Goal: Browse casually

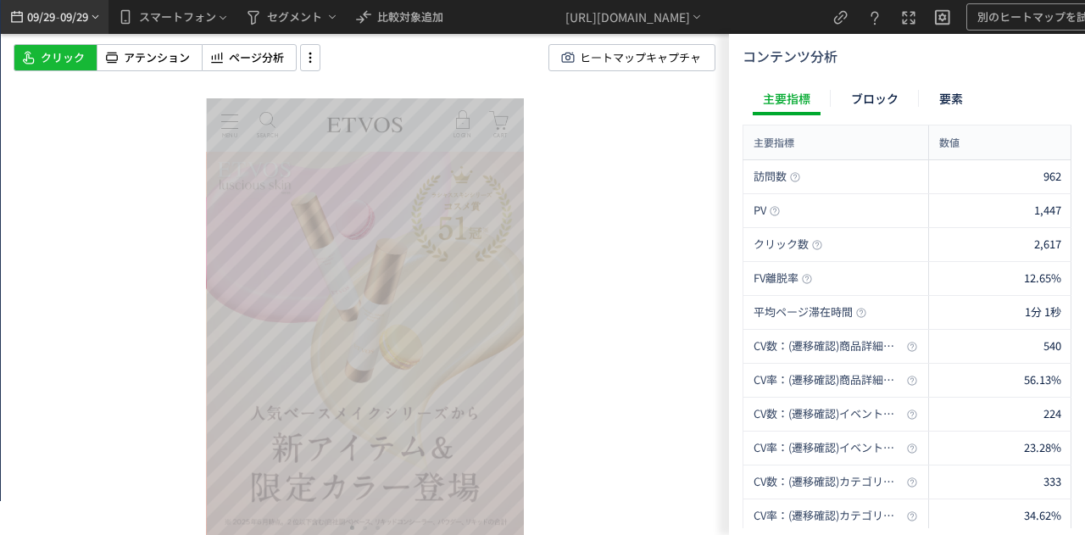
click at [91, 19] on icon "heatmap-top-bar" at bounding box center [95, 17] width 13 height 14
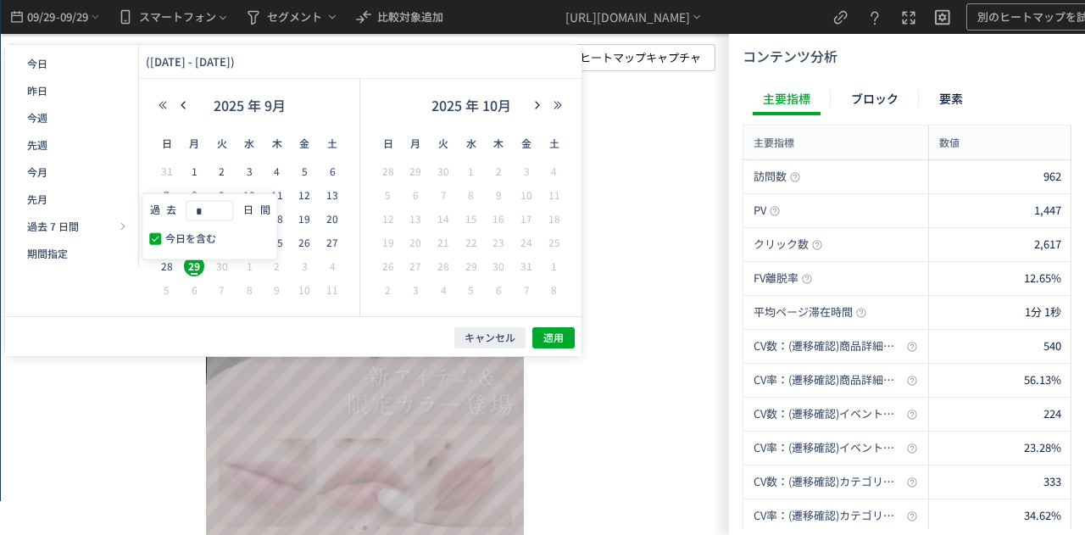
click at [270, 330] on div "キャンセル 適用" at bounding box center [293, 336] width 576 height 40
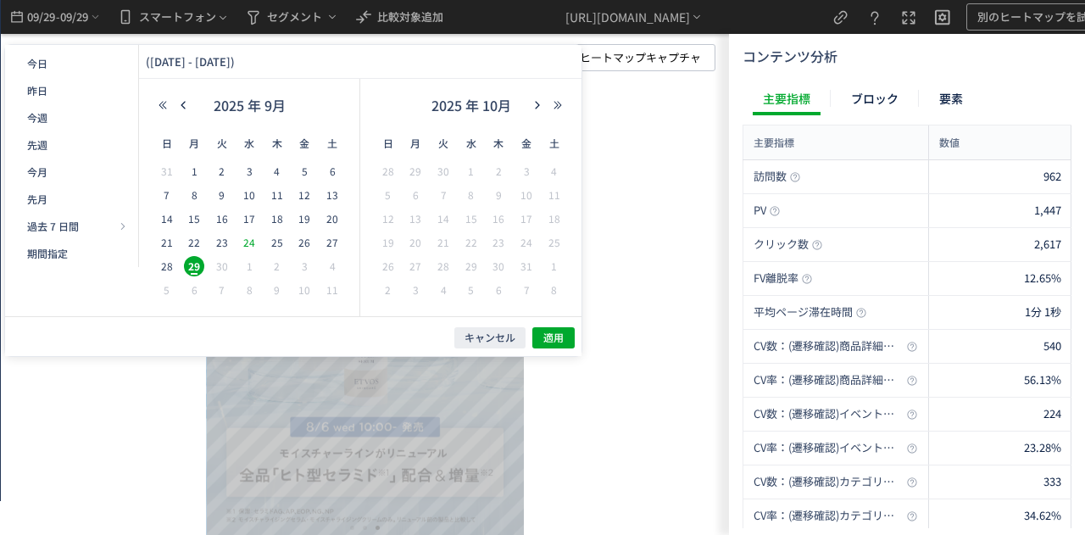
click at [256, 247] on span "24" at bounding box center [249, 242] width 20 height 20
click at [250, 247] on span "24" at bounding box center [249, 242] width 20 height 20
click at [164, 266] on span "28" at bounding box center [167, 266] width 20 height 20
click at [251, 245] on span "24" at bounding box center [249, 242] width 20 height 20
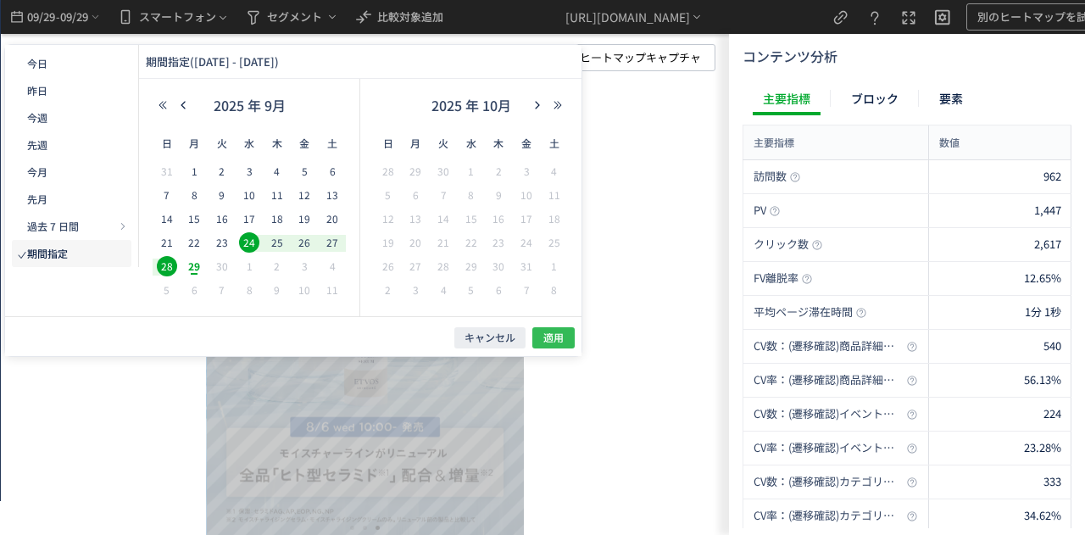
click at [540, 340] on button "適用" at bounding box center [553, 337] width 42 height 21
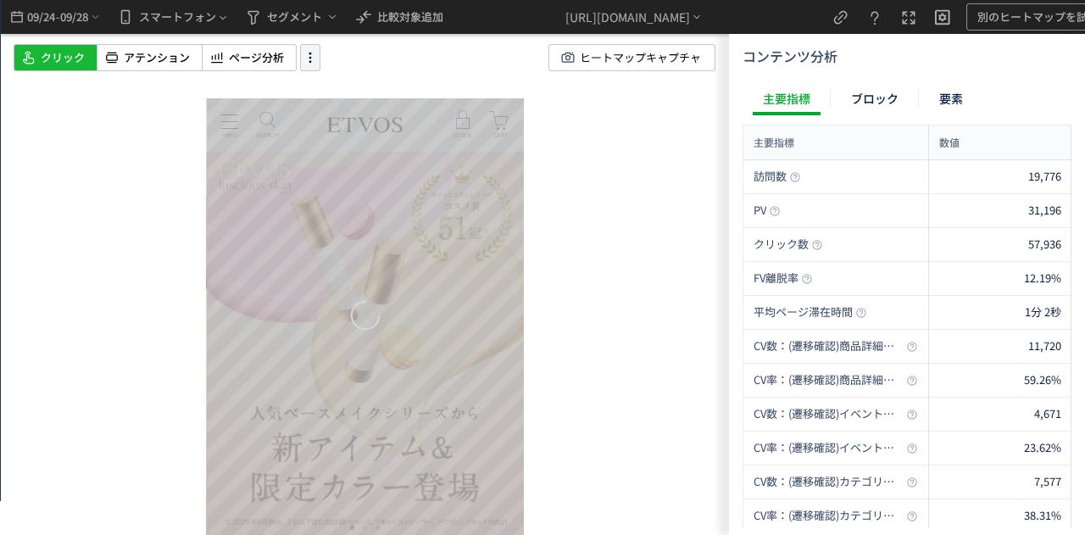
click at [314, 55] on icon at bounding box center [310, 57] width 20 height 19
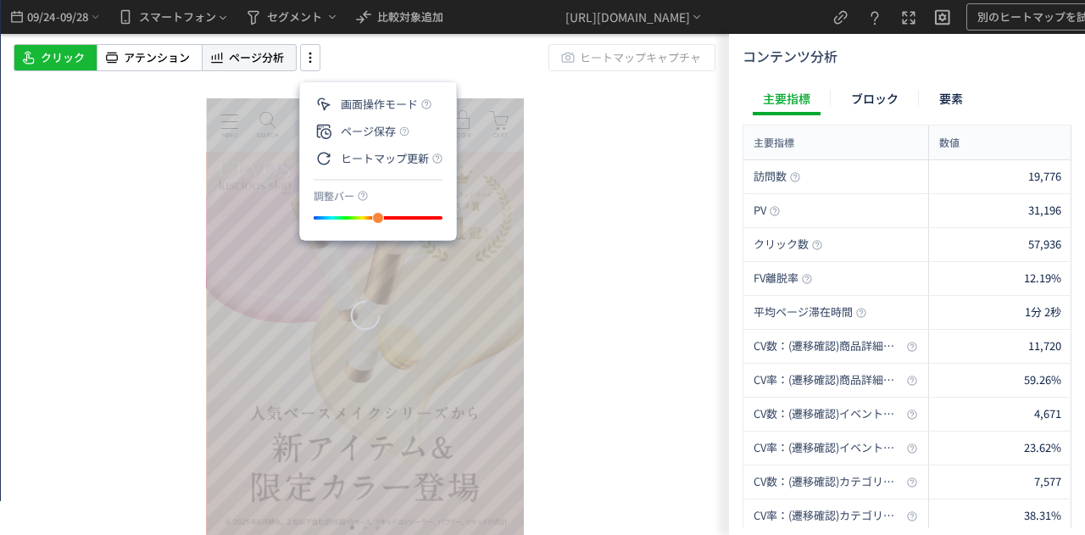
click at [271, 58] on span "ページ分析" at bounding box center [256, 58] width 55 height 16
click at [271, 52] on span "ページ分析" at bounding box center [256, 58] width 55 height 16
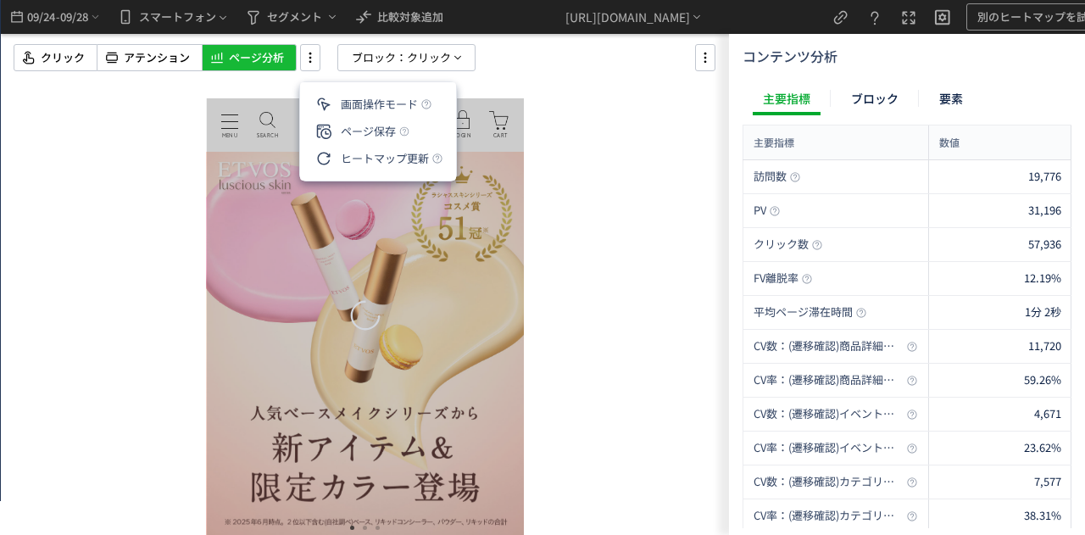
click at [225, 57] on div "ページ分析" at bounding box center [249, 57] width 95 height 27
click at [361, 55] on span "ブロック：" at bounding box center [379, 57] width 55 height 25
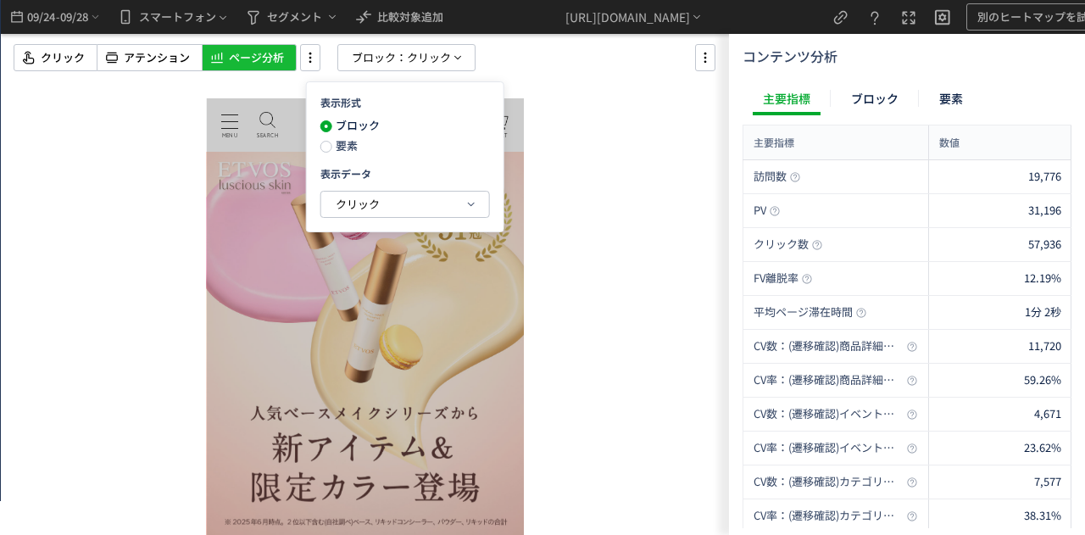
click at [341, 148] on span "要素" at bounding box center [344, 145] width 25 height 16
click at [347, 207] on span "クリック" at bounding box center [358, 204] width 44 height 16
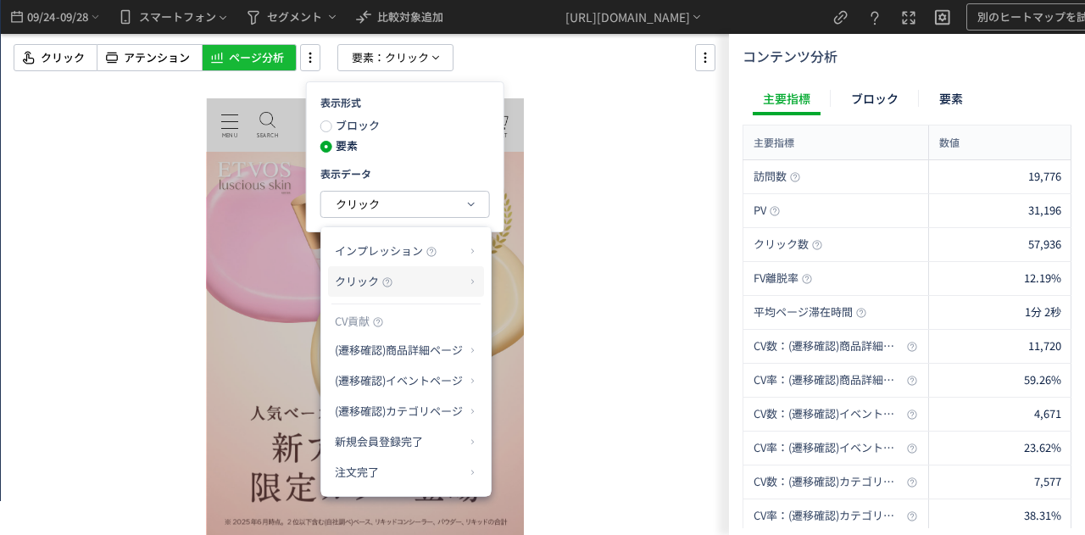
click at [405, 283] on p "クリック" at bounding box center [400, 281] width 130 height 29
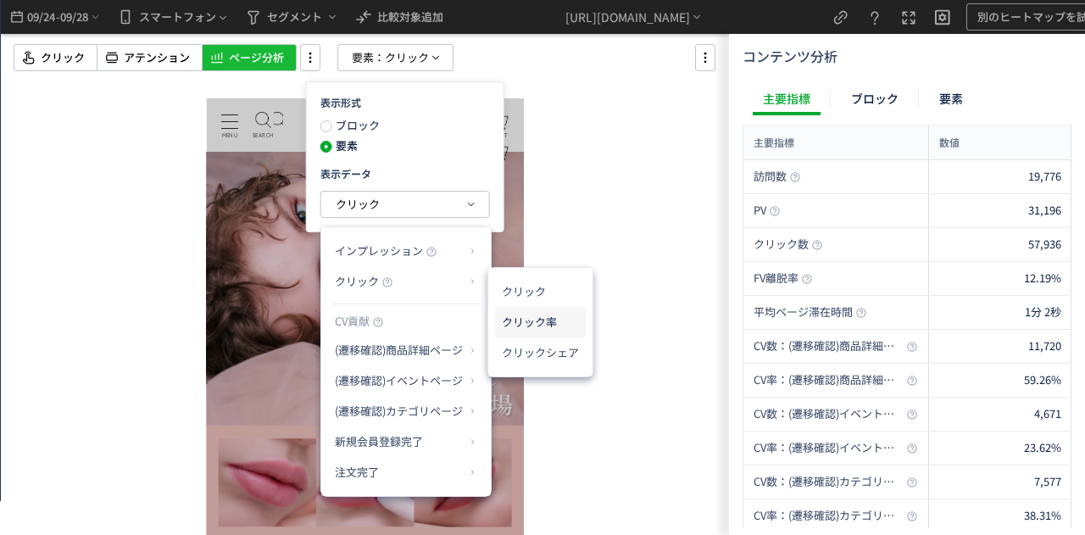
click at [513, 319] on li "クリック率" at bounding box center [540, 322] width 91 height 31
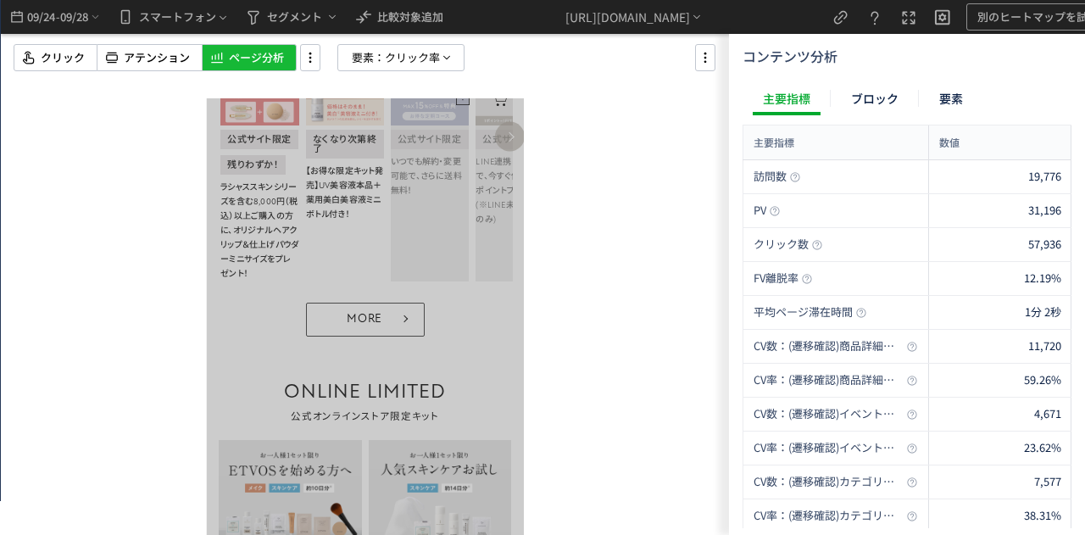
scroll to position [1440, 0]
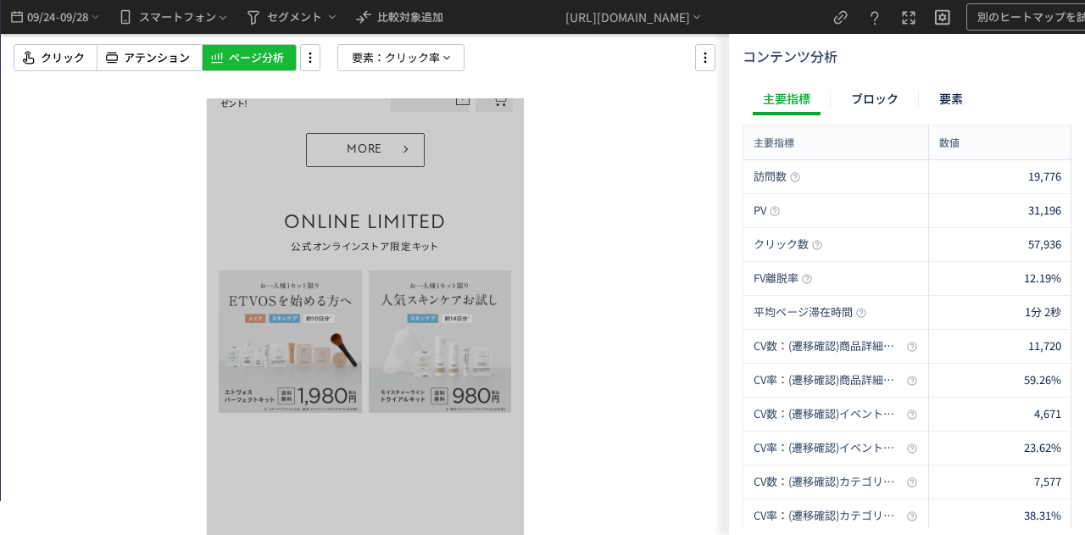
click at [561, 379] on div at bounding box center [365, 267] width 728 height 535
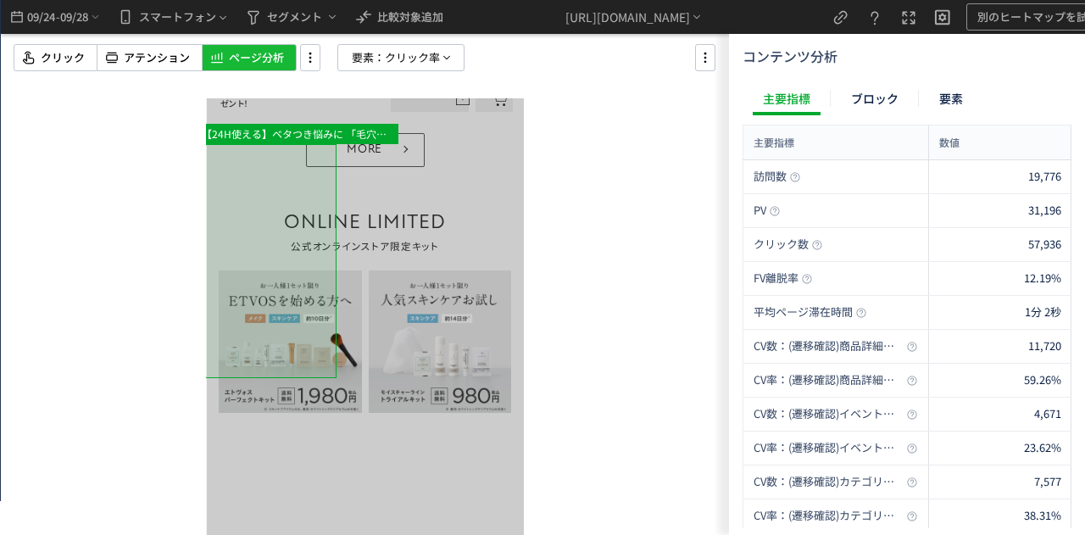
drag, startPoint x: 403, startPoint y: 279, endPoint x: 347, endPoint y: 362, distance: 100.6
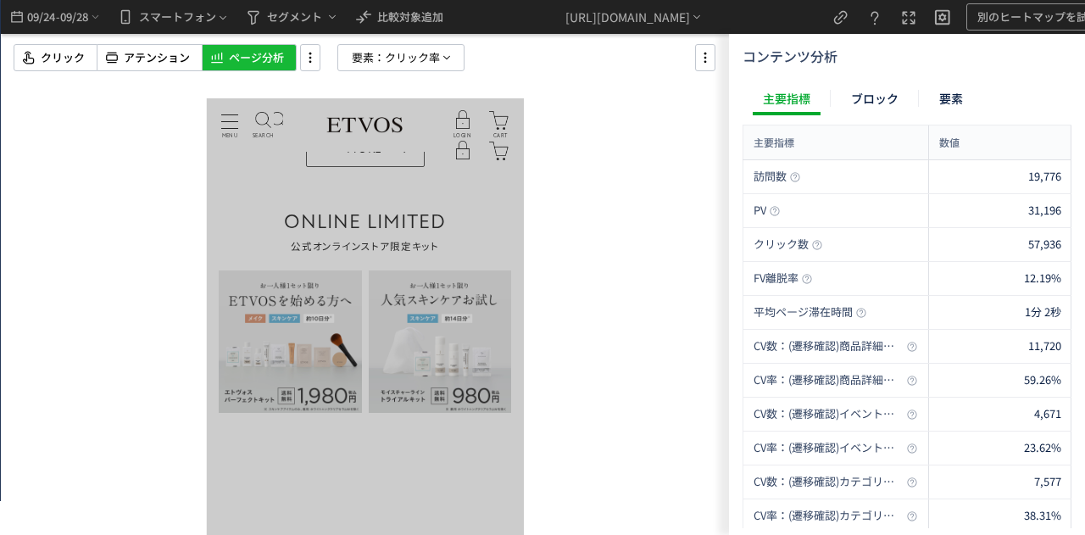
drag, startPoint x: 425, startPoint y: 271, endPoint x: 449, endPoint y: 275, distance: 24.1
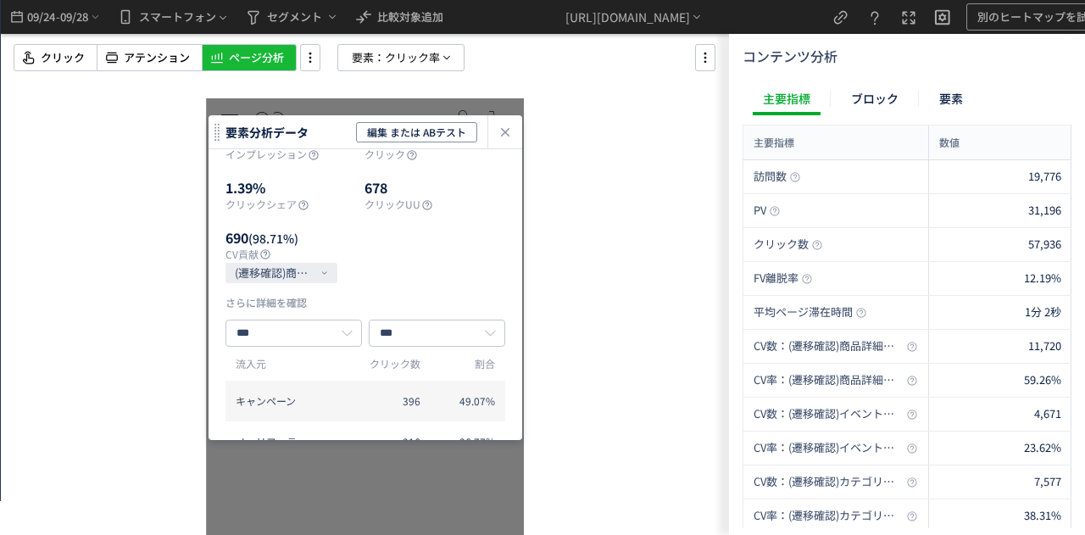
scroll to position [85, 0]
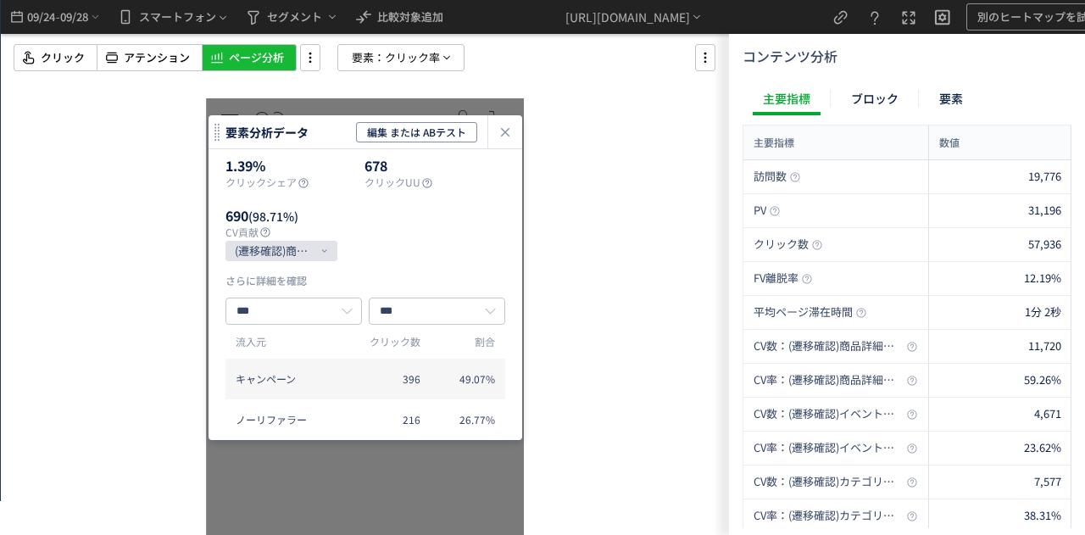
click at [314, 261] on icon "(遷移確認)商品詳細ページ" at bounding box center [275, 251] width 80 height 20
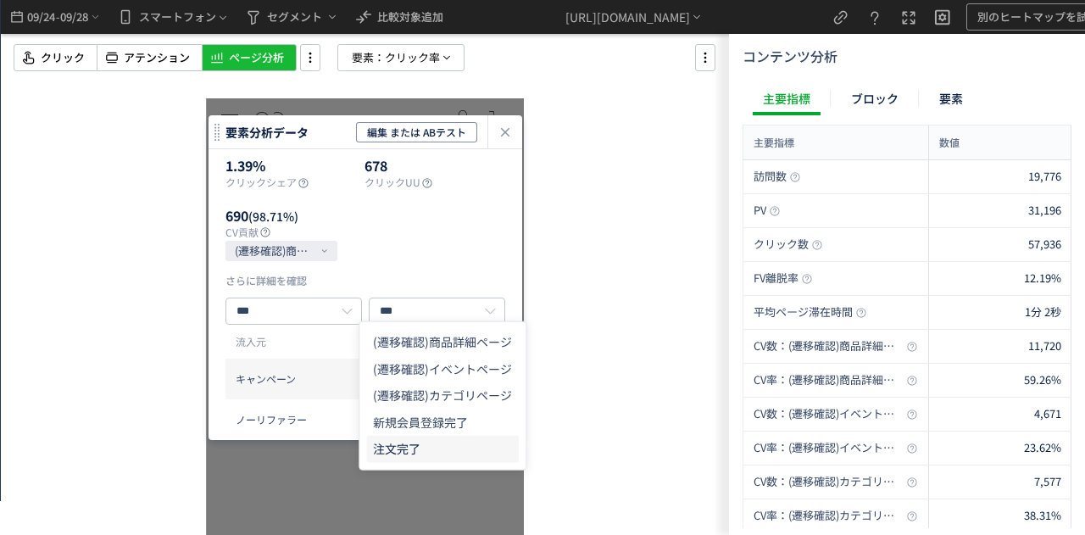
click at [378, 441] on icon "注文完了" at bounding box center [396, 449] width 47 height 17
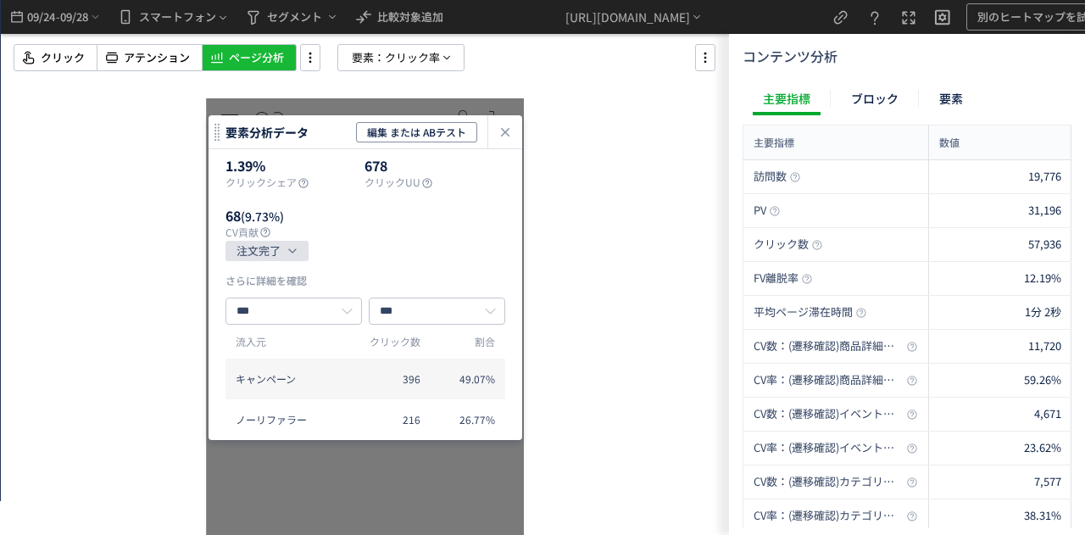
click at [280, 261] on icon "注文完了" at bounding box center [258, 251] width 44 height 20
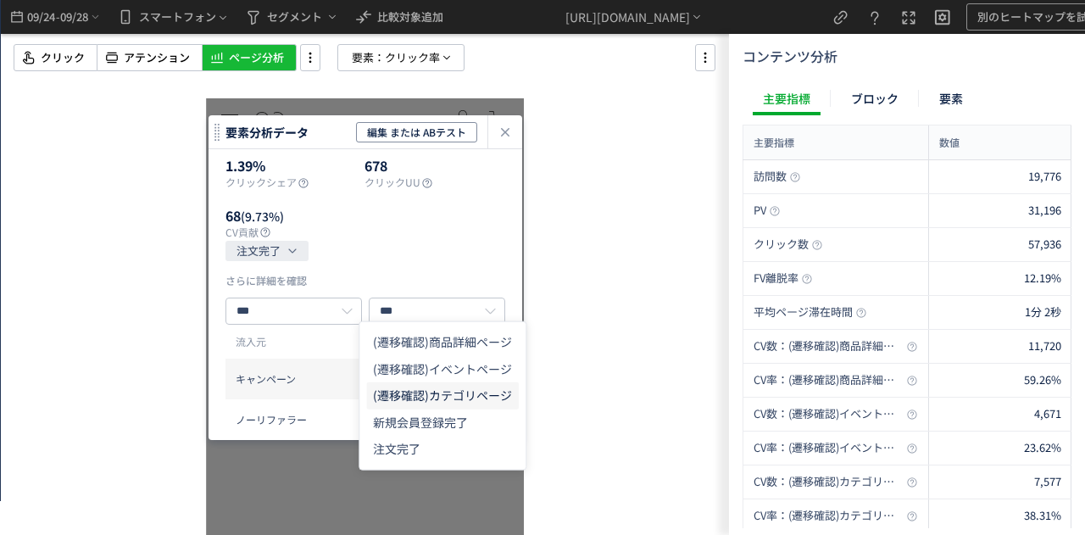
click at [407, 397] on icon "(遷移確認)カテゴリページ" at bounding box center [442, 395] width 139 height 17
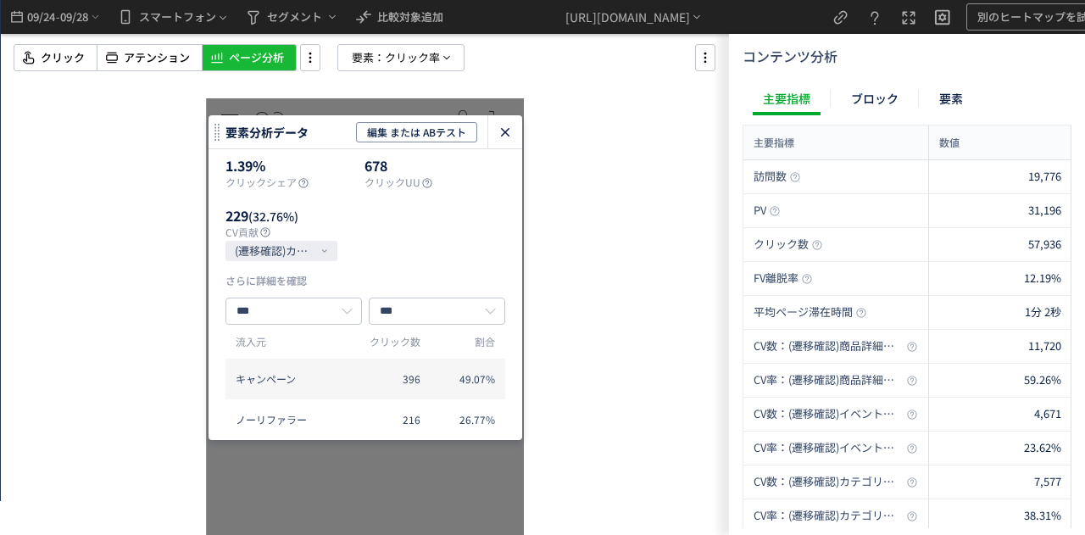
click at [505, 144] on div "heatmap-click-data-modal" at bounding box center [505, 131] width 34 height 33
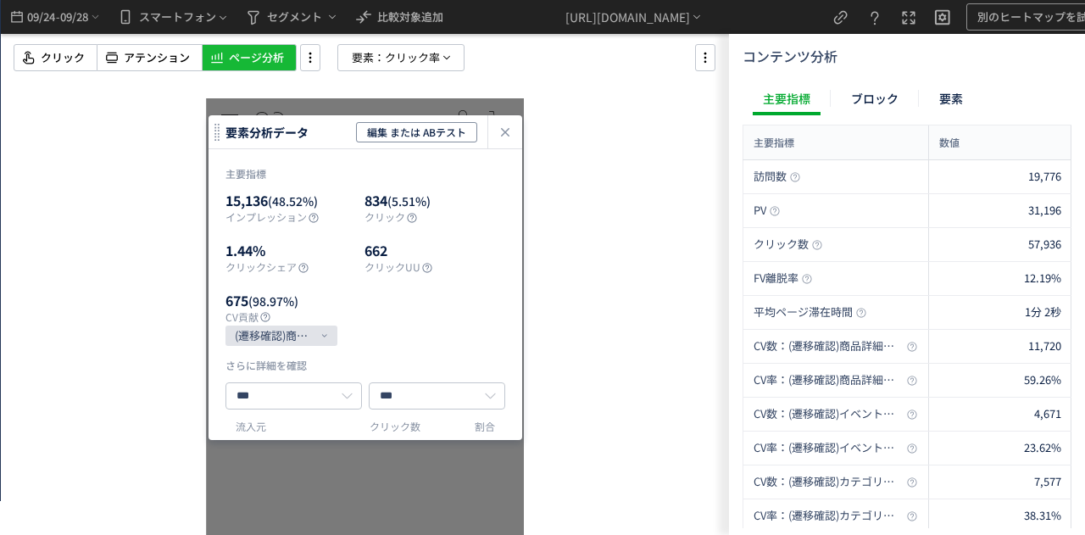
click at [314, 346] on icon "(遷移確認)商品詳細ページ" at bounding box center [275, 335] width 80 height 20
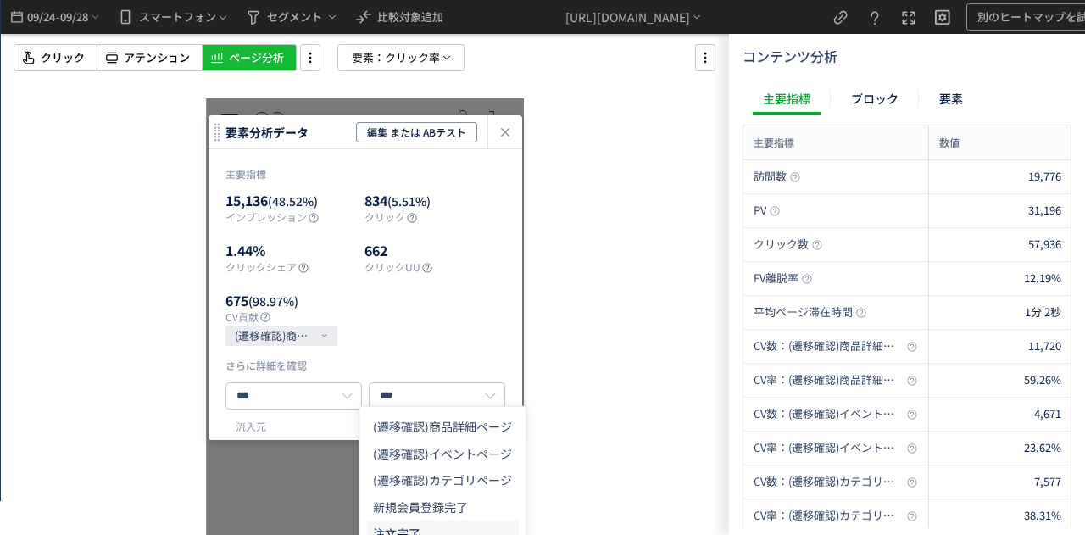
drag, startPoint x: 419, startPoint y: 532, endPoint x: 424, endPoint y: 523, distance: 10.2
click at [420, 530] on li "注文完了" at bounding box center [442, 533] width 153 height 27
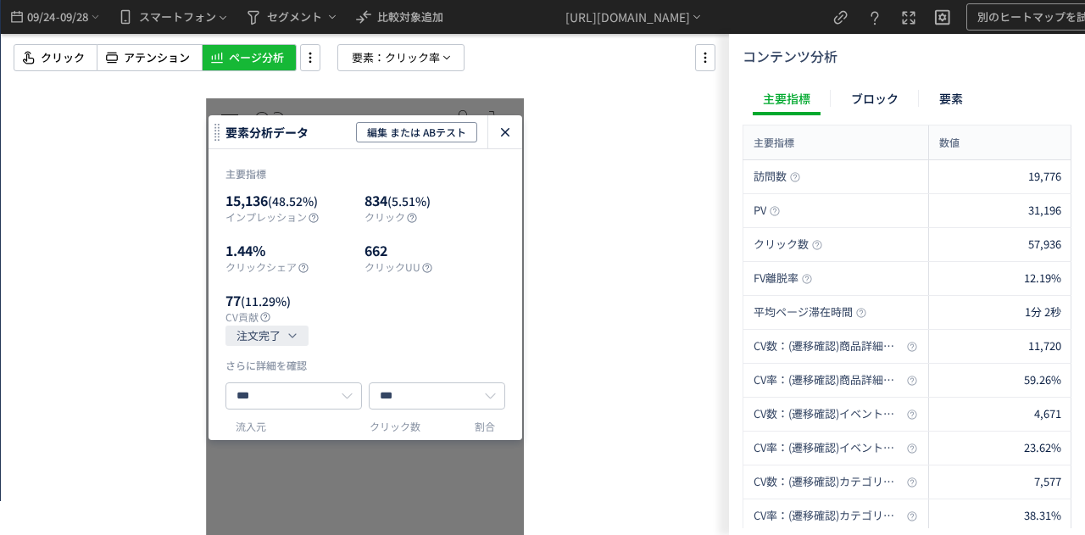
click at [502, 130] on use "heatmap-click-data-modal" at bounding box center [505, 132] width 8 height 8
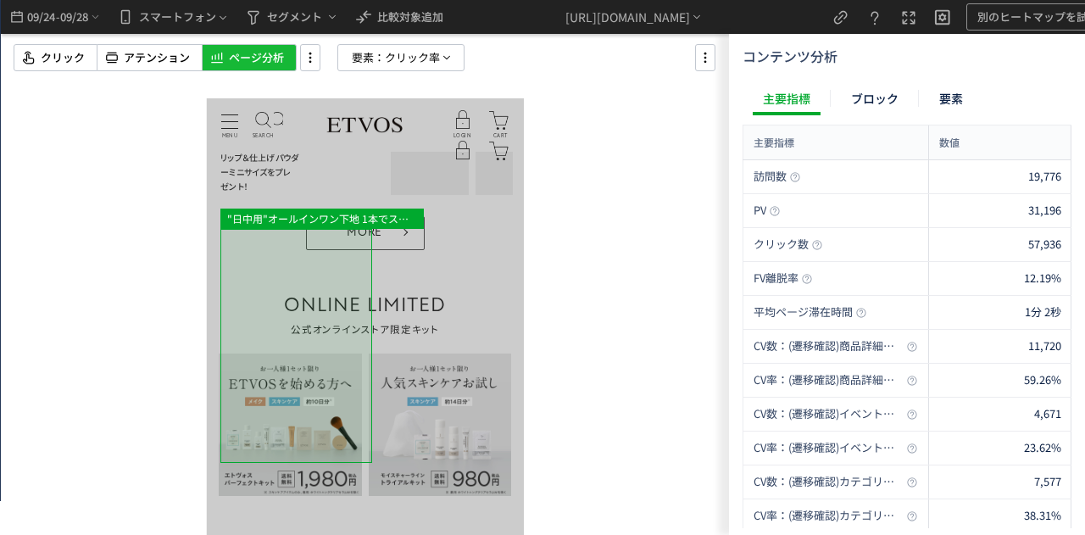
scroll to position [1356, 0]
drag, startPoint x: 320, startPoint y: 347, endPoint x: 197, endPoint y: 338, distance: 124.0
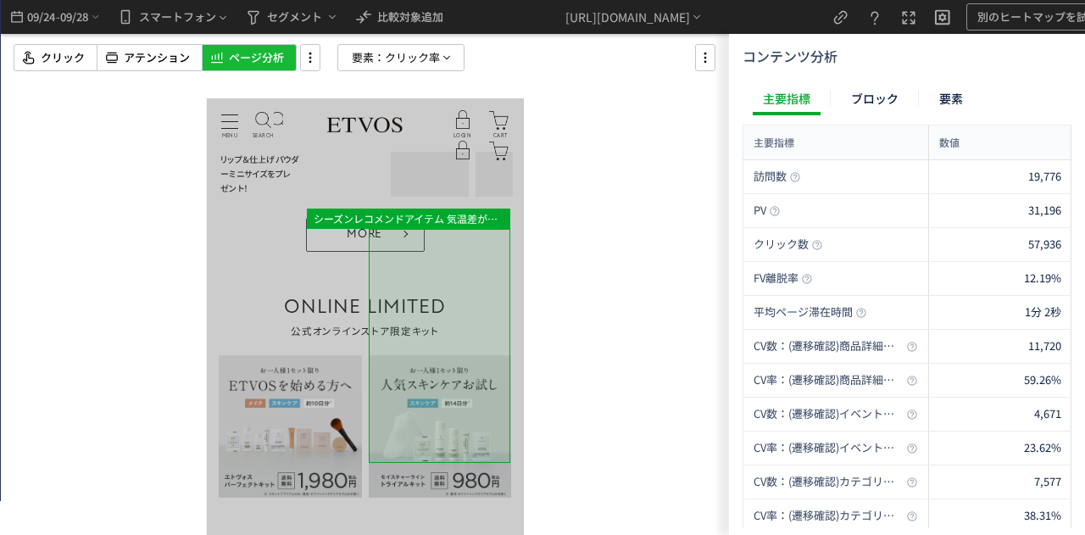
drag, startPoint x: 437, startPoint y: 352, endPoint x: 455, endPoint y: 353, distance: 17.9
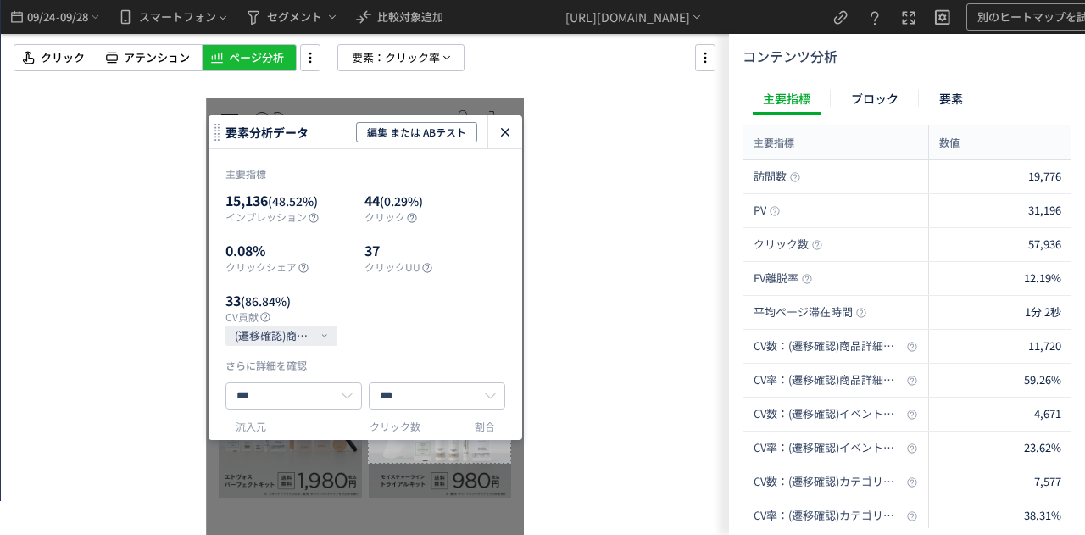
click at [511, 128] on icon "heatmap-click-data-modal" at bounding box center [505, 132] width 20 height 20
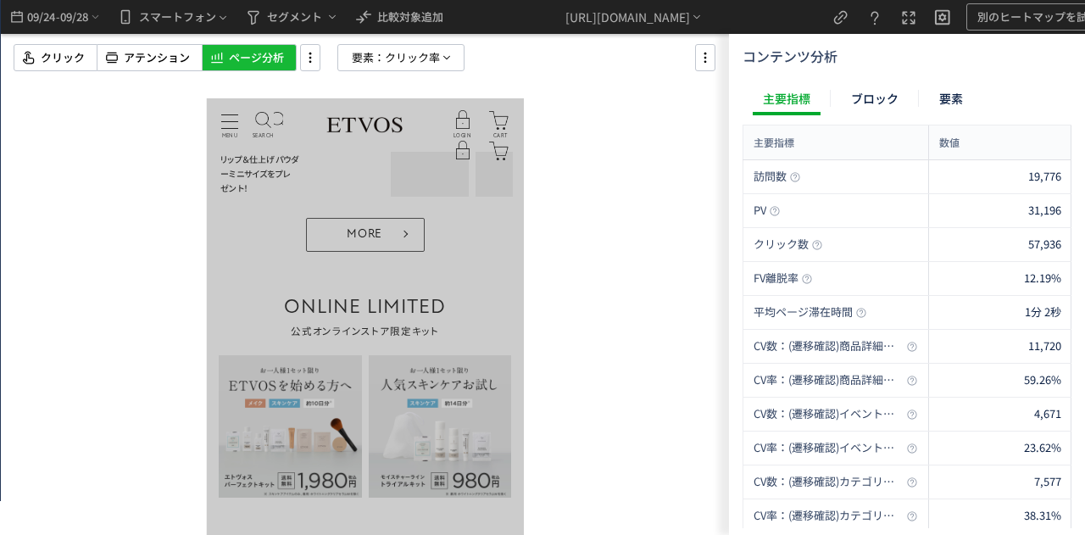
click at [191, 326] on div at bounding box center [365, 267] width 728 height 535
click at [580, 298] on div at bounding box center [365, 267] width 728 height 535
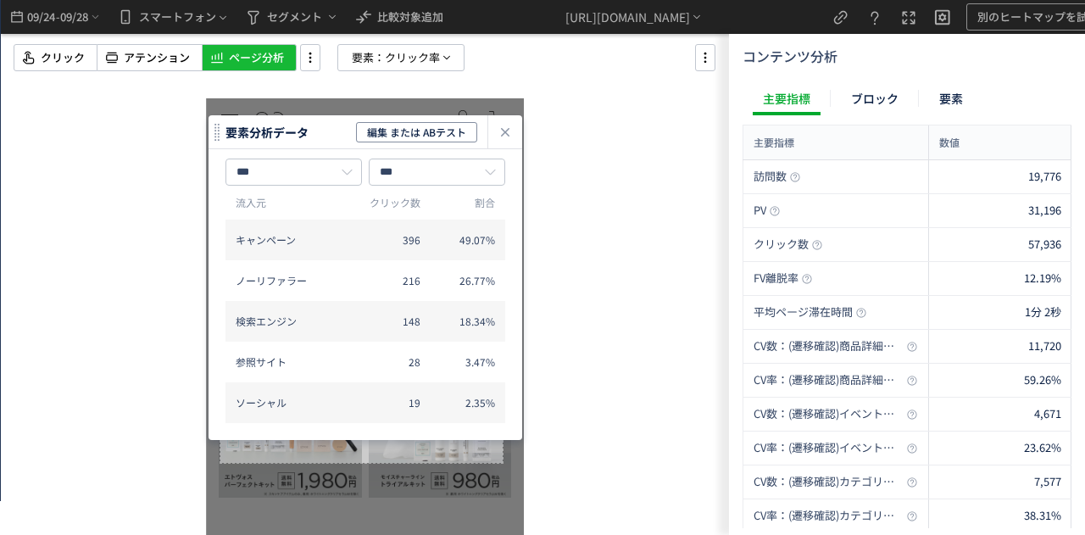
scroll to position [188, 0]
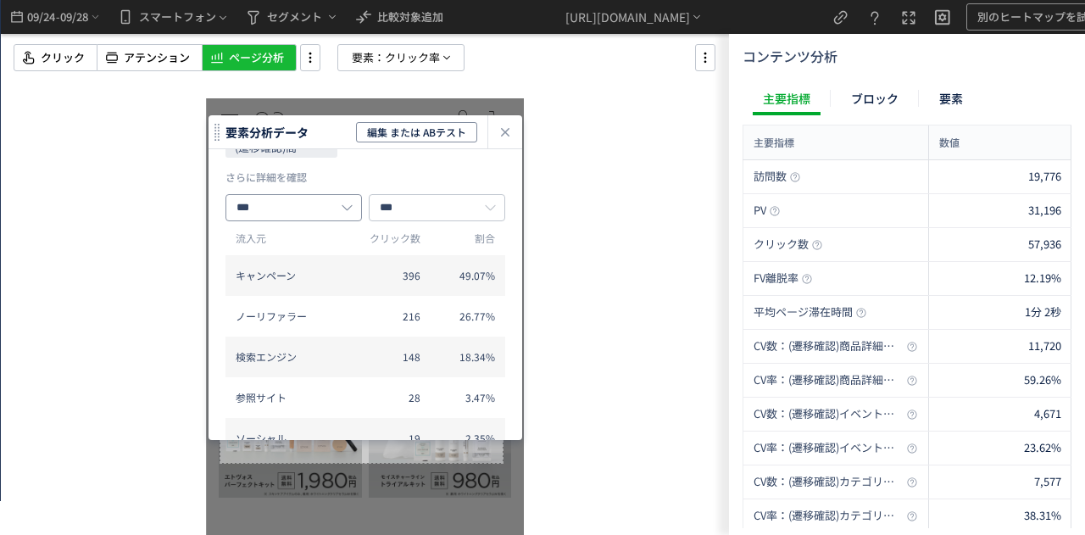
click at [256, 221] on input "***" at bounding box center [293, 207] width 136 height 27
click at [279, 335] on span "端末情報" at bounding box center [261, 333] width 44 height 16
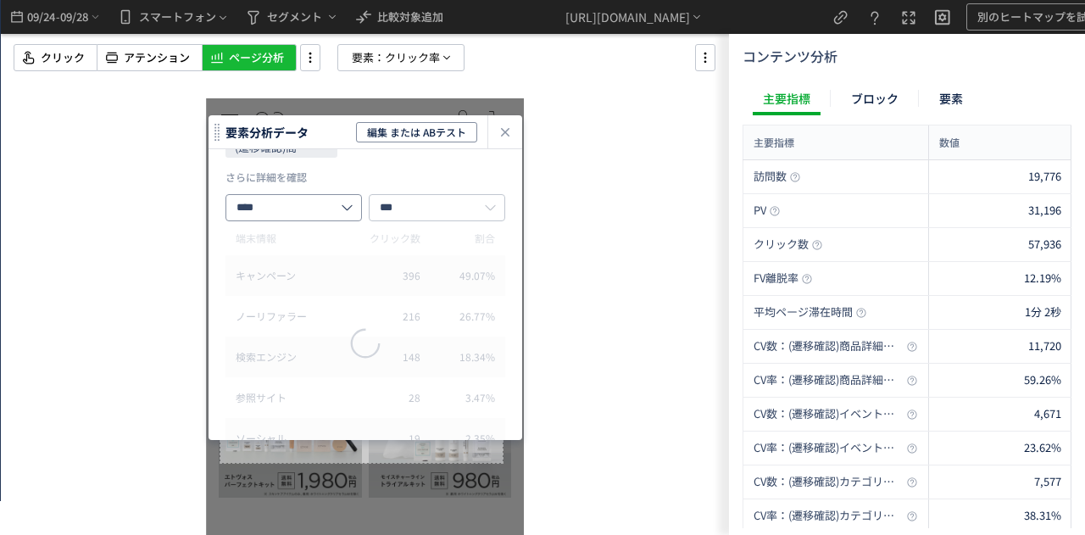
scroll to position [120, 0]
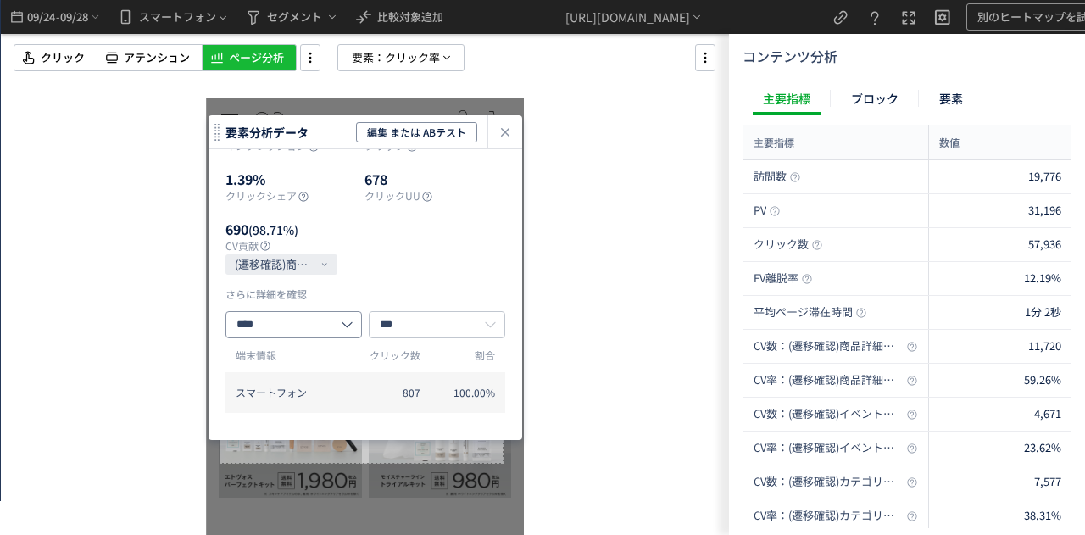
click at [275, 326] on input "****" at bounding box center [293, 324] width 136 height 27
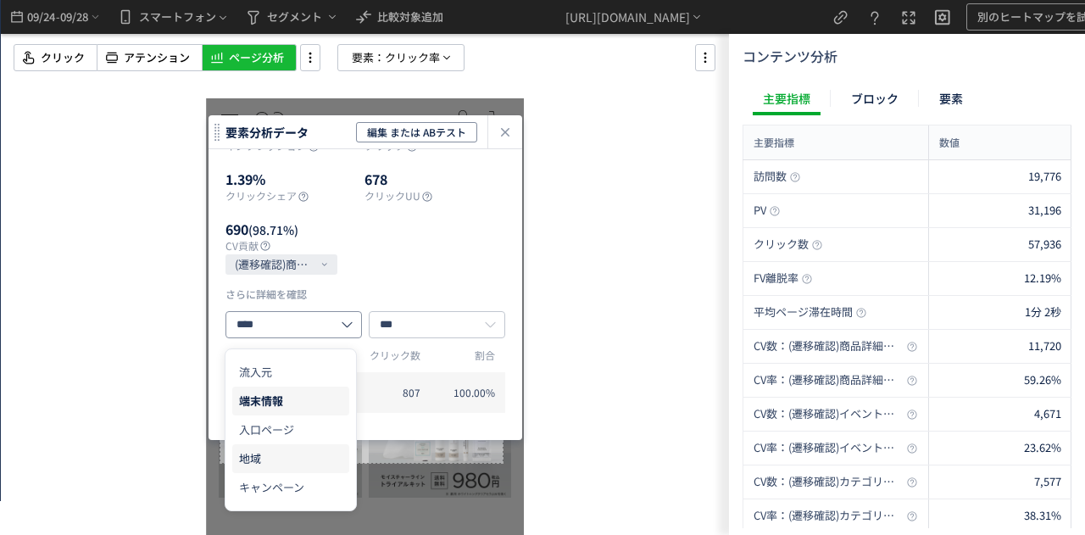
click at [290, 444] on li "地域" at bounding box center [290, 458] width 116 height 29
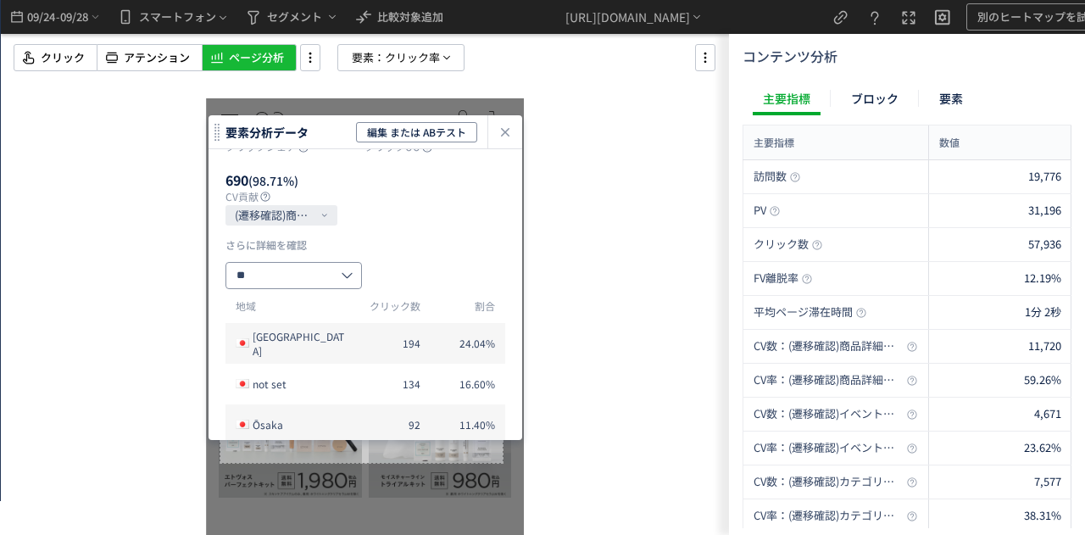
click at [300, 289] on input "**" at bounding box center [293, 275] width 136 height 27
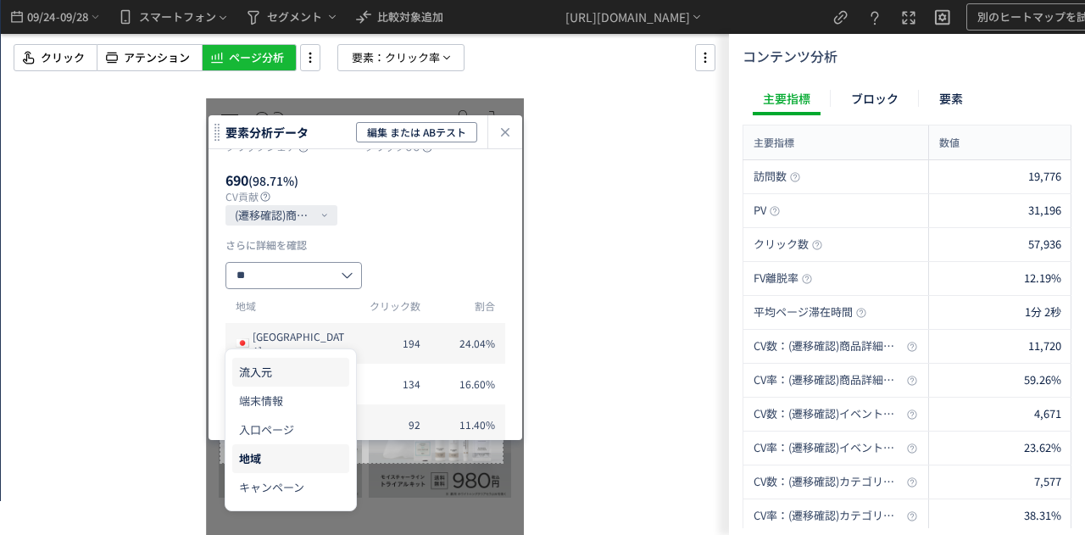
click at [269, 376] on span "流入元" at bounding box center [255, 371] width 33 height 16
type input "***"
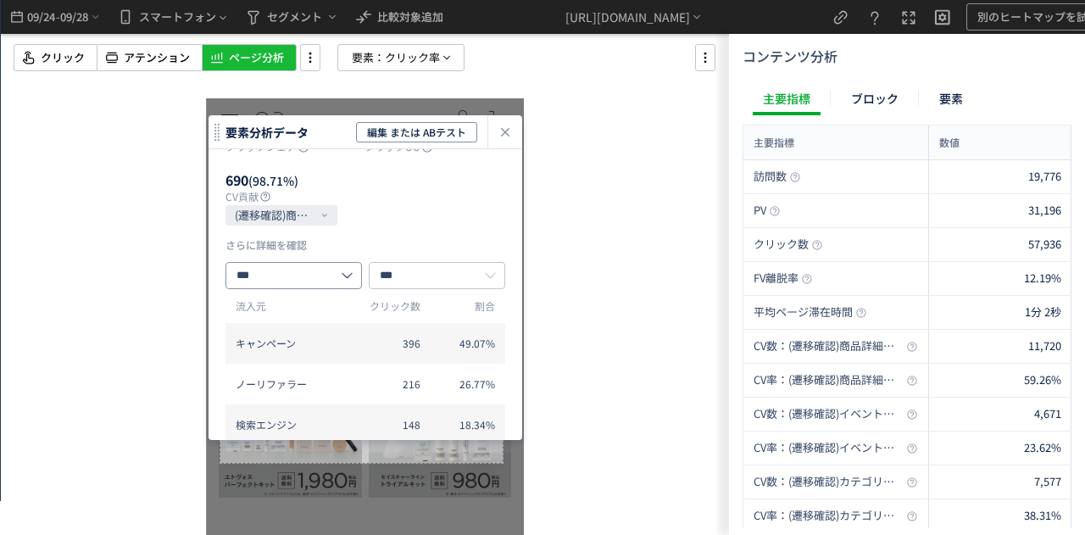
click at [278, 289] on input "***" at bounding box center [293, 275] width 136 height 27
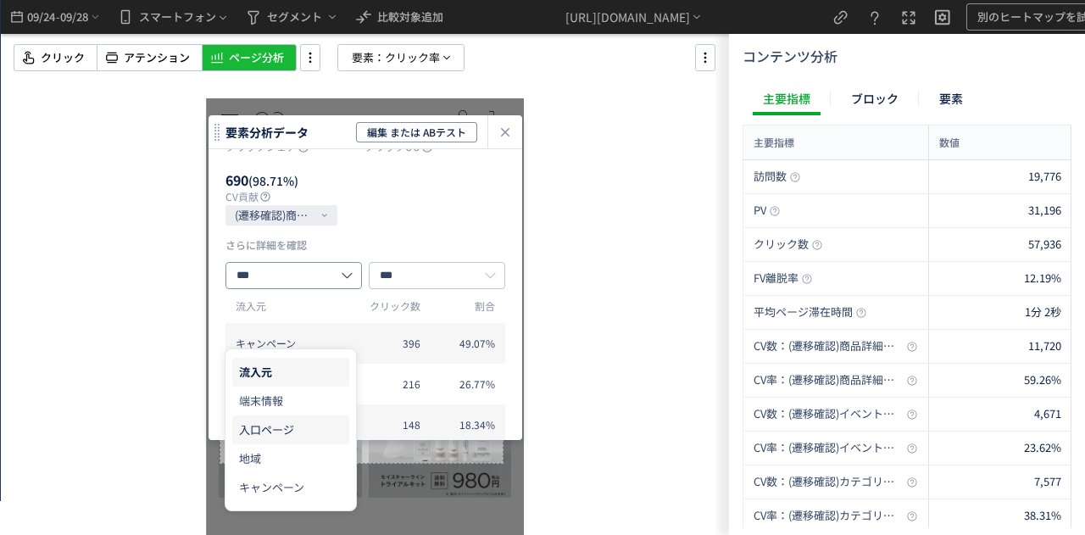
click at [282, 433] on span "入口ページ" at bounding box center [266, 429] width 55 height 16
type input "*****"
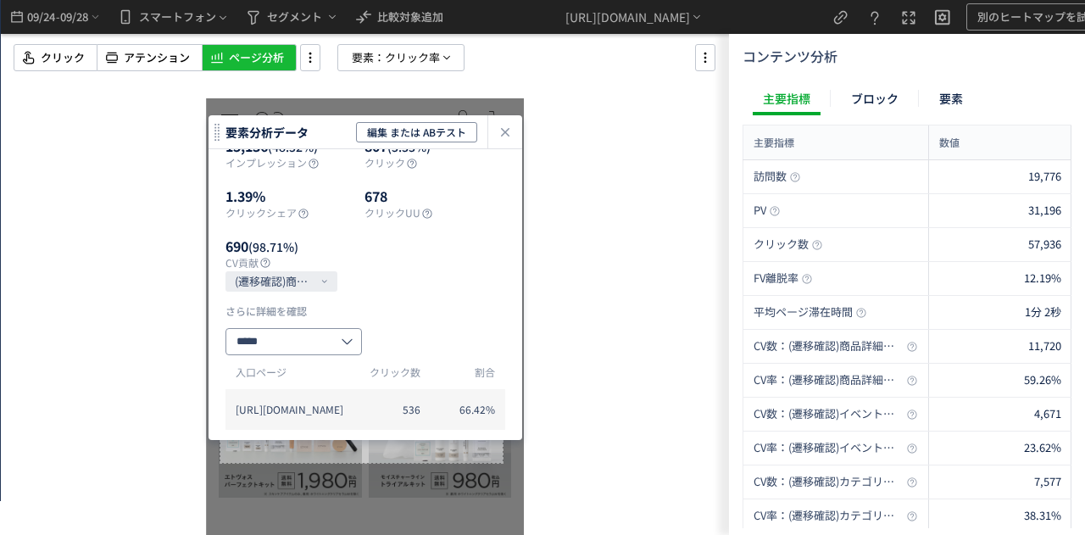
scroll to position [0, 0]
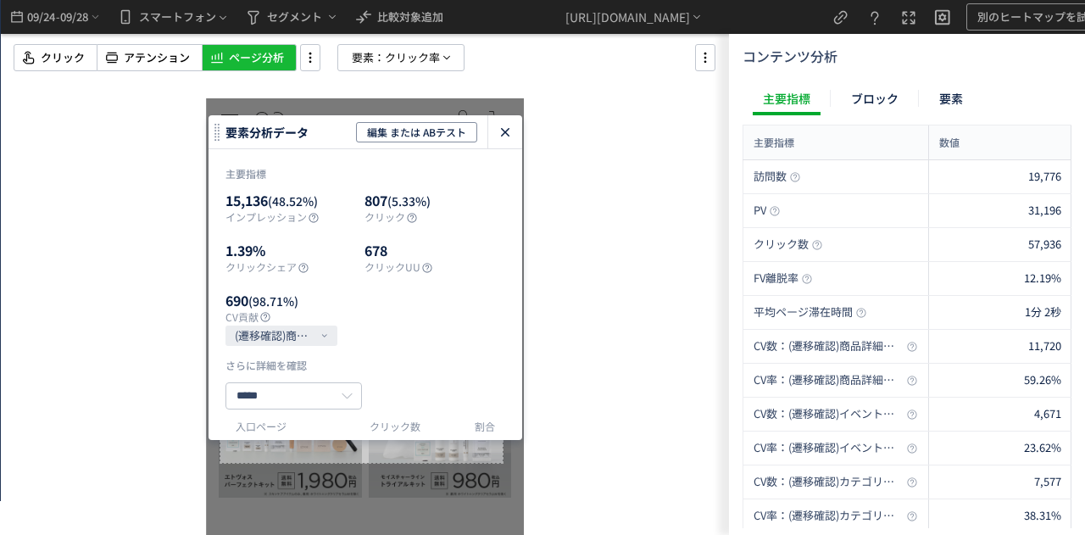
drag, startPoint x: 517, startPoint y: 146, endPoint x: 309, endPoint y: 47, distance: 230.0
click at [517, 146] on div "heatmap-click-data-modal" at bounding box center [505, 131] width 34 height 33
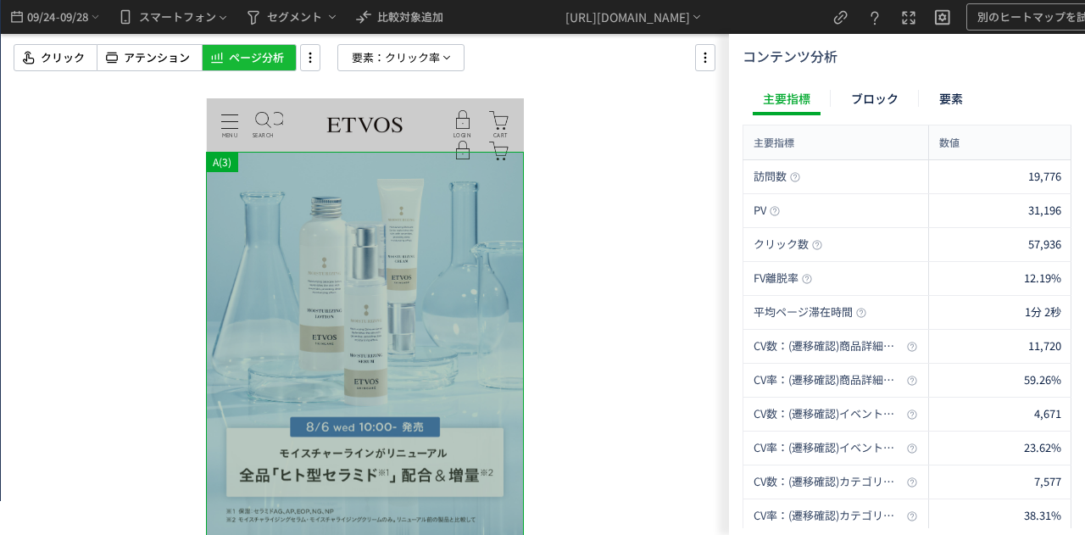
drag, startPoint x: 268, startPoint y: 278, endPoint x: 146, endPoint y: 265, distance: 122.7
click at [206, 265] on html "MENU MENU SEARCH よくある検索 パウダー ブラシ リップ お悩みから探す 日焼け 皮脂・テカリ クマ >お悩み一覧へ ラインから探す エイジン…" at bounding box center [365, 316] width 318 height 436
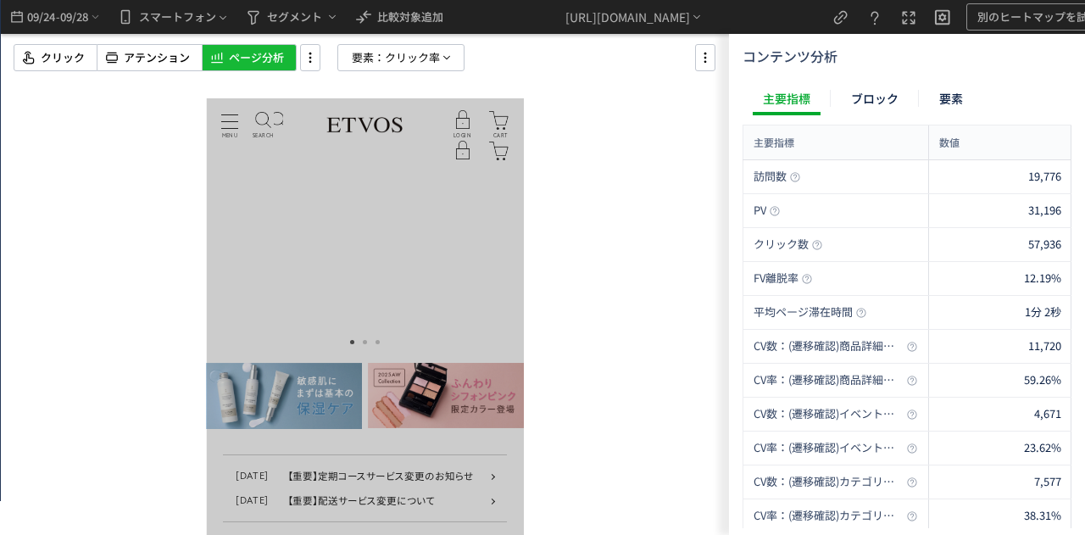
scroll to position [424, 0]
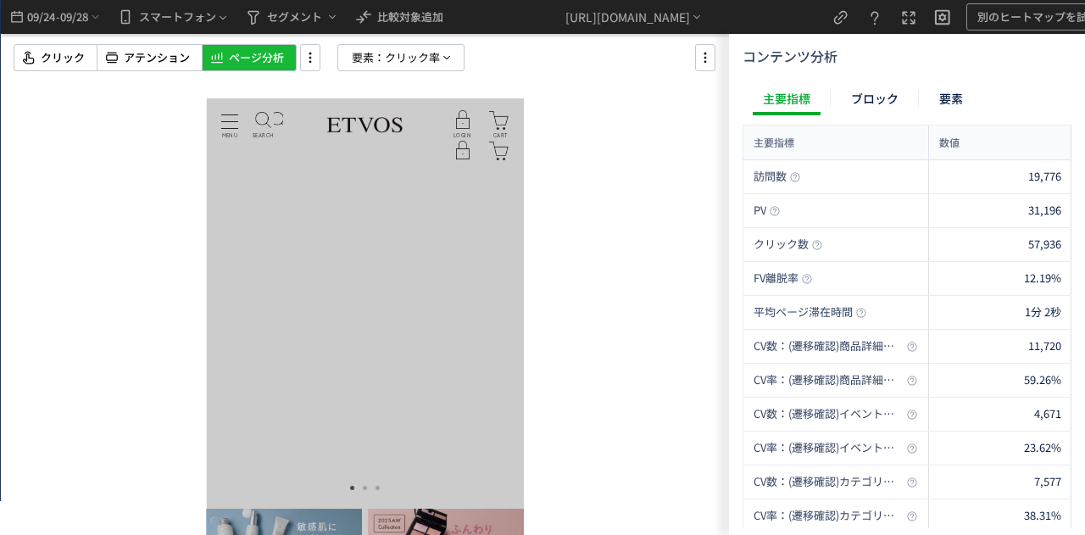
drag, startPoint x: 308, startPoint y: 312, endPoint x: 264, endPoint y: 308, distance: 44.3
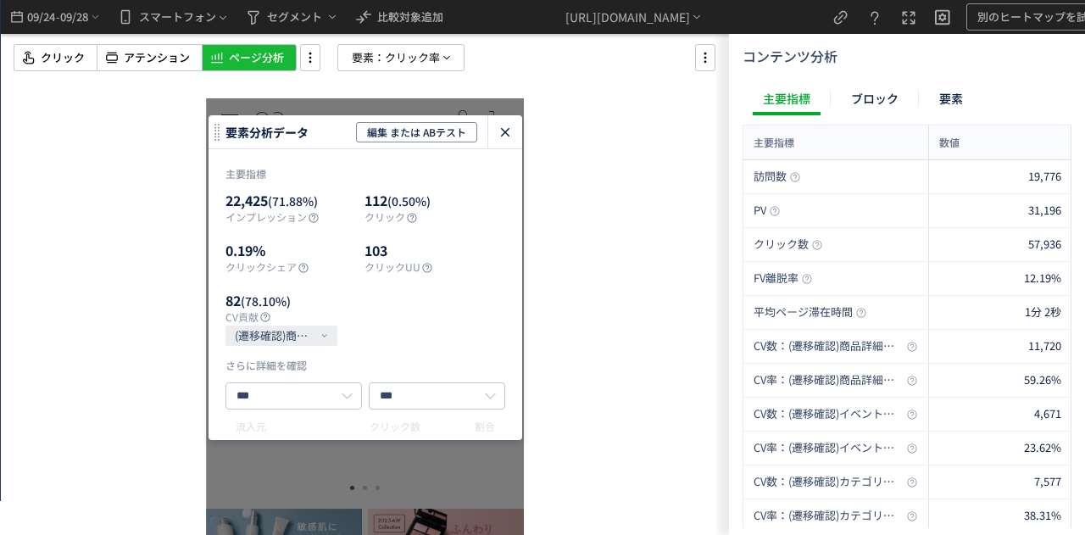
scroll to position [169, 0]
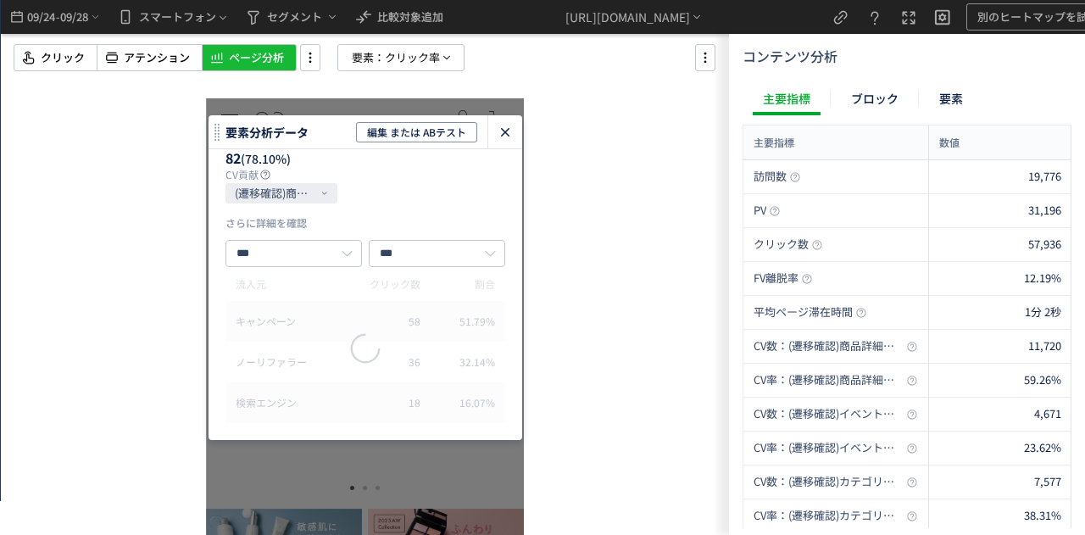
click at [502, 136] on icon "heatmap-click-data-modal" at bounding box center [505, 132] width 20 height 20
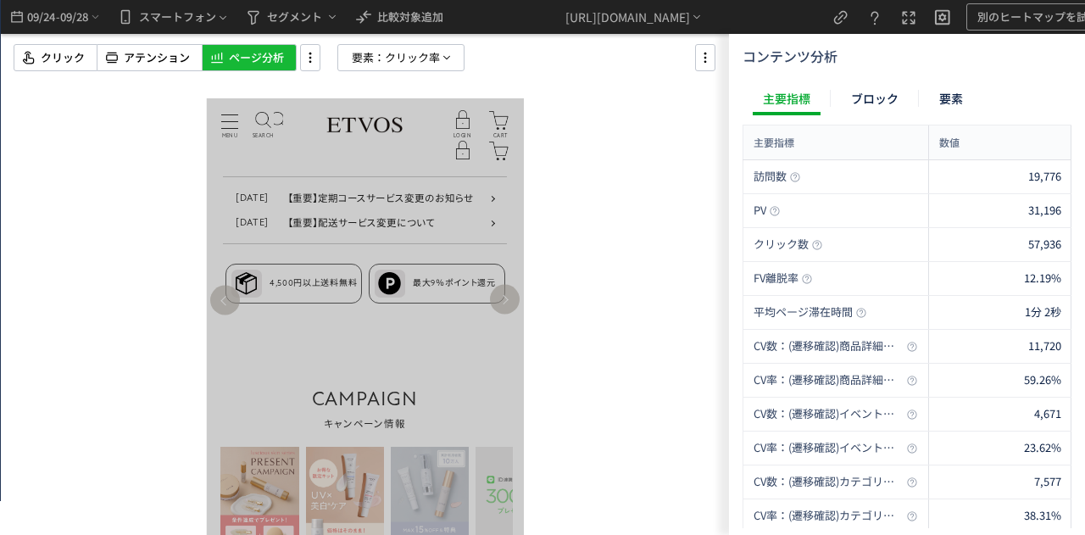
scroll to position [763, 0]
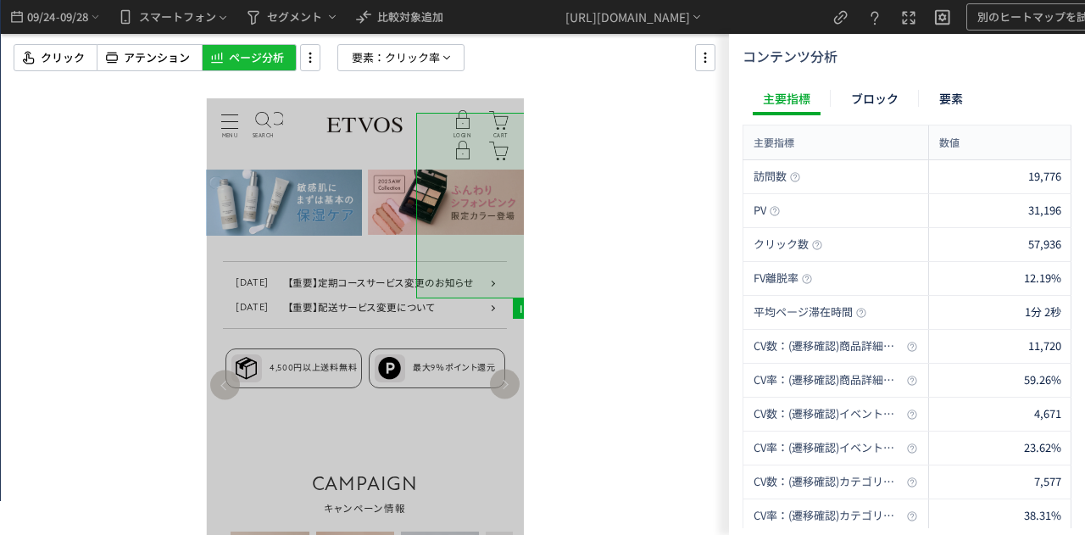
drag, startPoint x: 334, startPoint y: 259, endPoint x: 468, endPoint y: 272, distance: 134.5
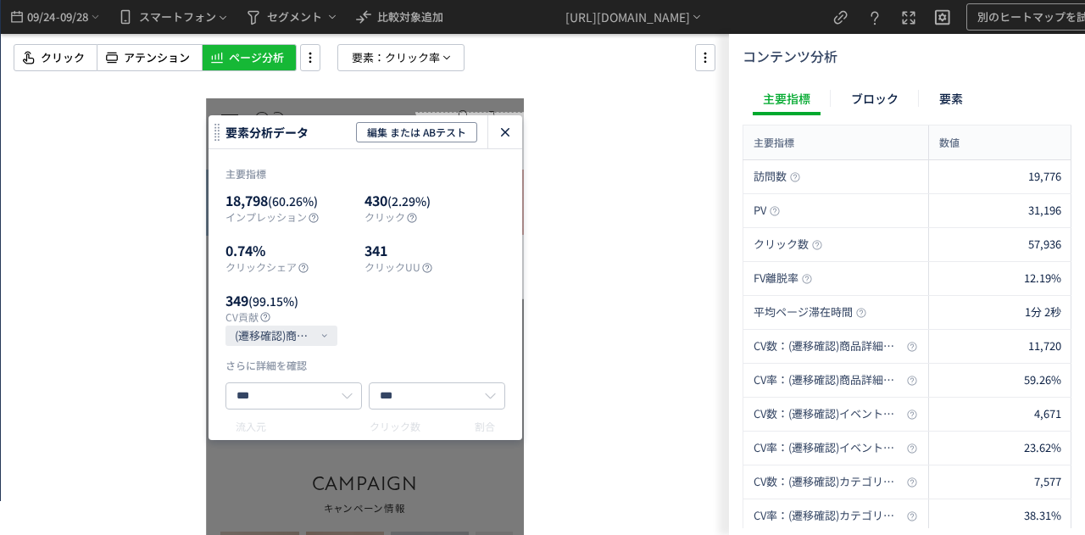
click at [512, 130] on icon "heatmap-click-data-modal" at bounding box center [505, 132] width 20 height 20
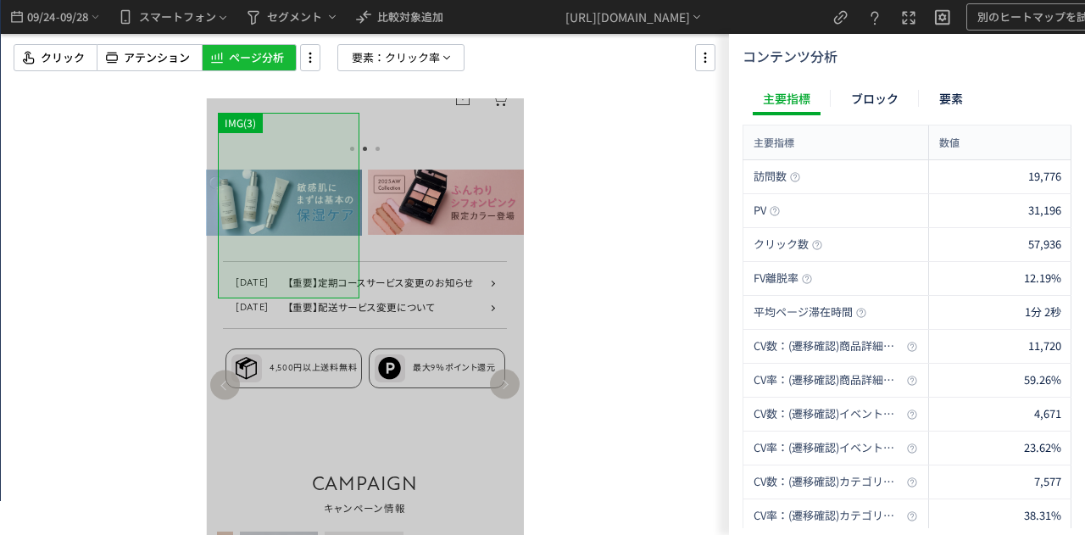
drag, startPoint x: 448, startPoint y: 267, endPoint x: 294, endPoint y: 267, distance: 154.2
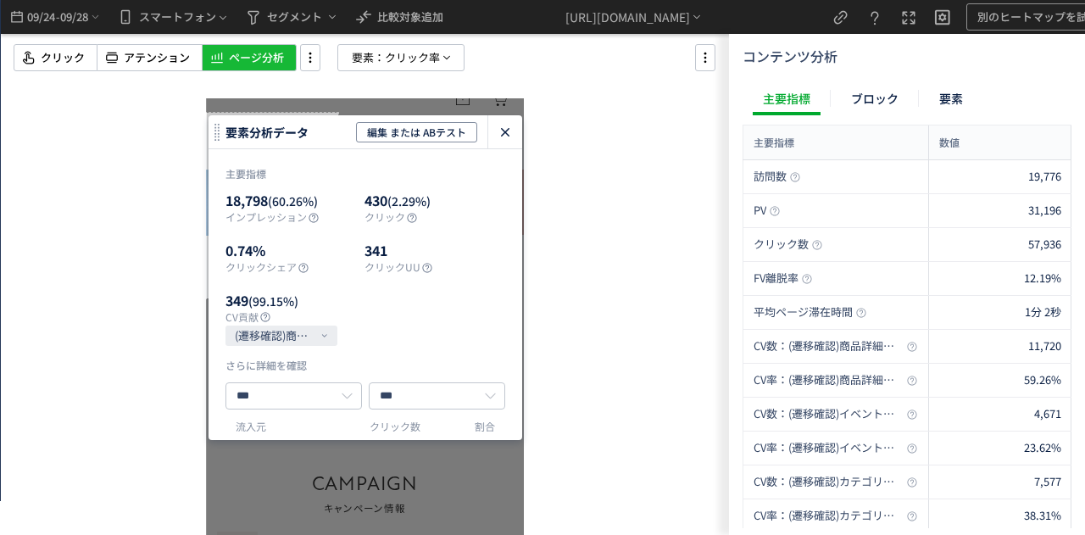
click at [498, 130] on icon "heatmap-click-data-modal" at bounding box center [505, 132] width 20 height 20
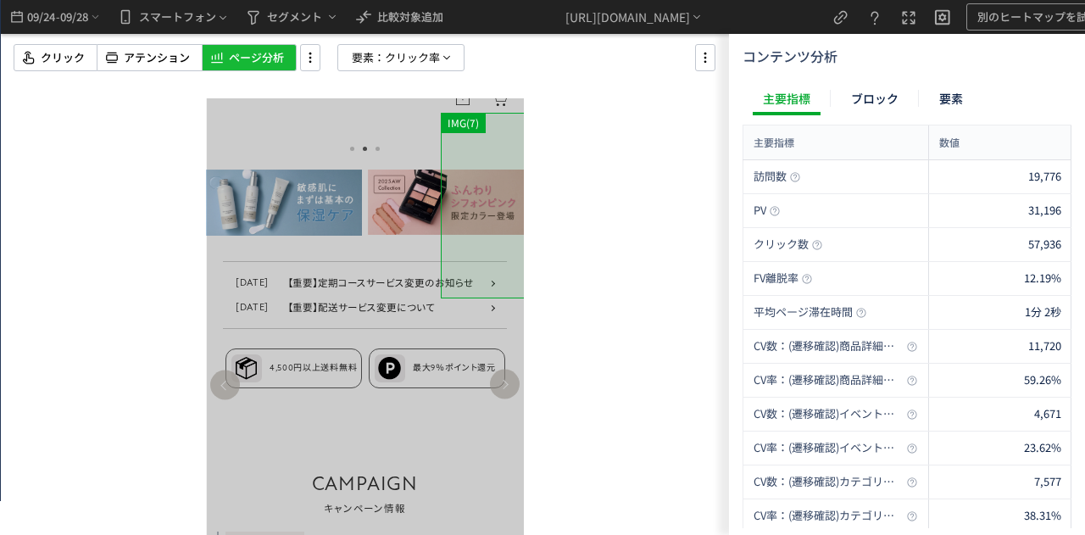
drag, startPoint x: 387, startPoint y: 164, endPoint x: 511, endPoint y: 170, distance: 123.9
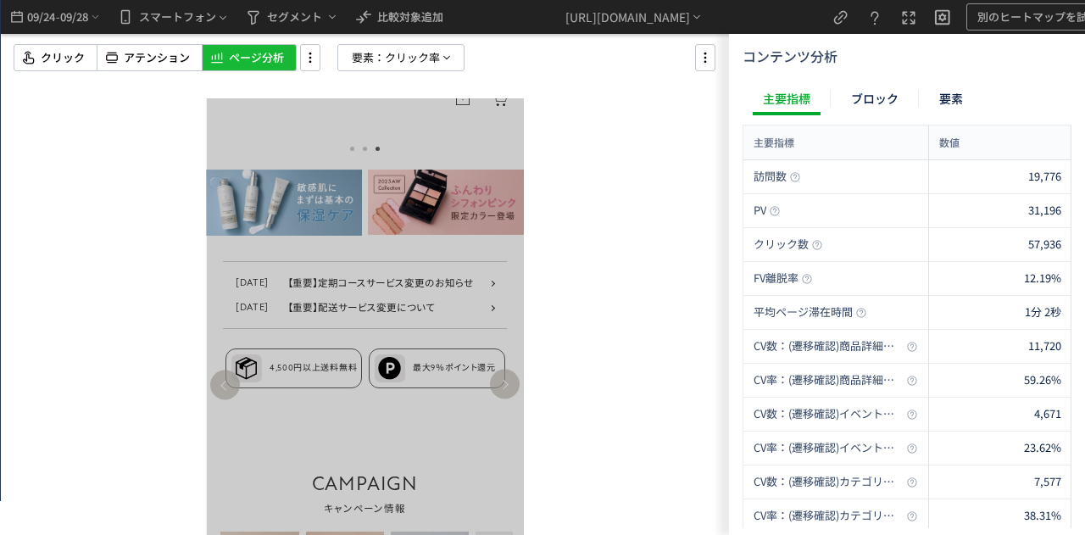
click at [589, 423] on div at bounding box center [365, 267] width 728 height 535
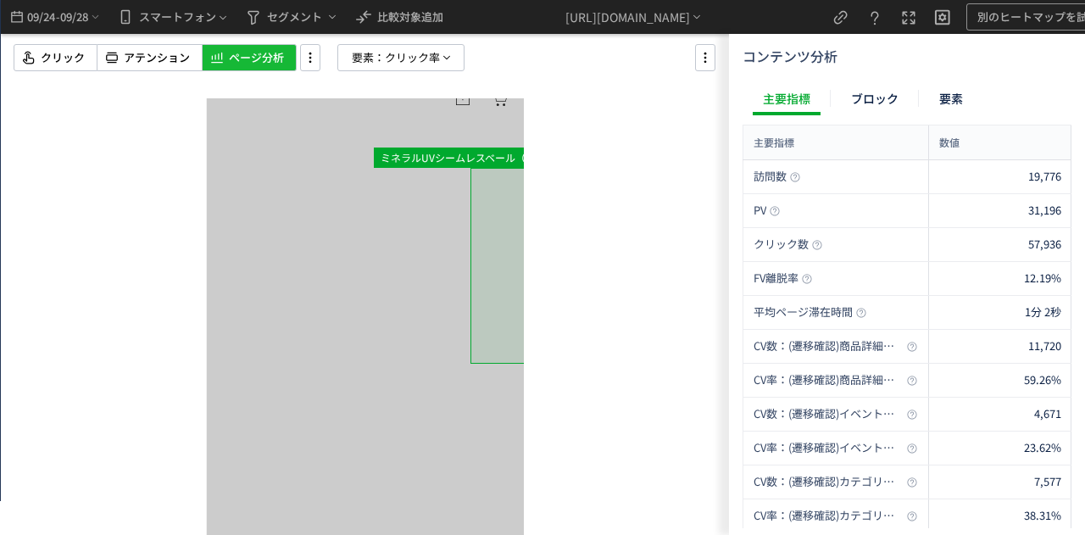
scroll to position [2203, 0]
